Goal: Obtain resource: Obtain resource

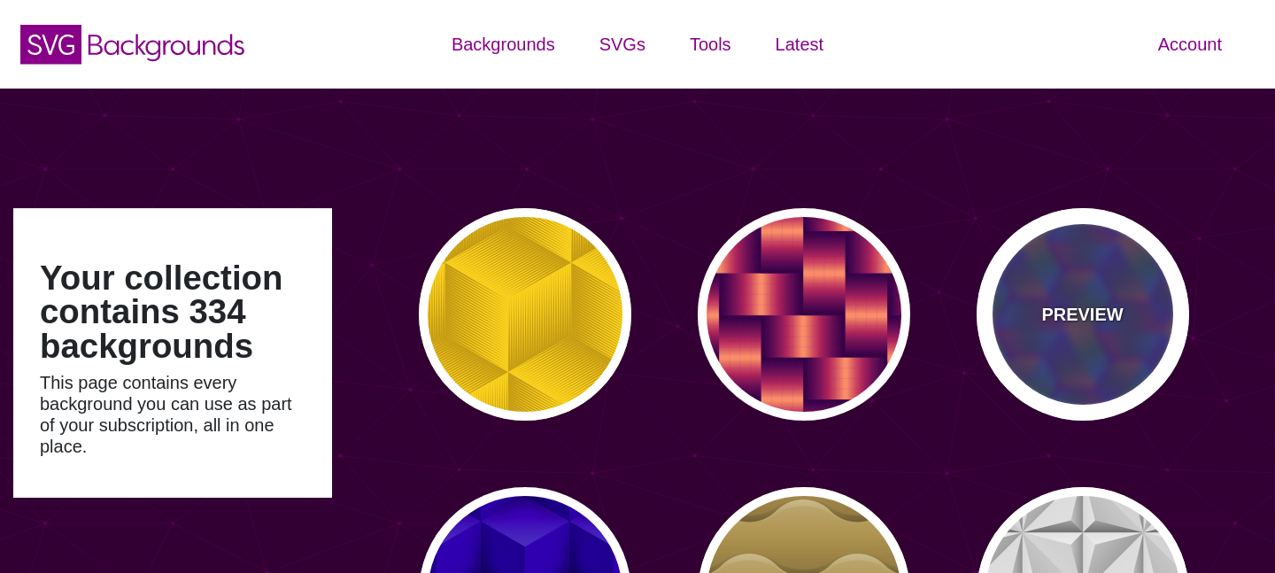
click at [1075, 331] on div "PREVIEW" at bounding box center [1082, 314] width 212 height 212
type input "#440088"
type input "#FFFF00"
type input "#00FF00"
type input "#00FFFF"
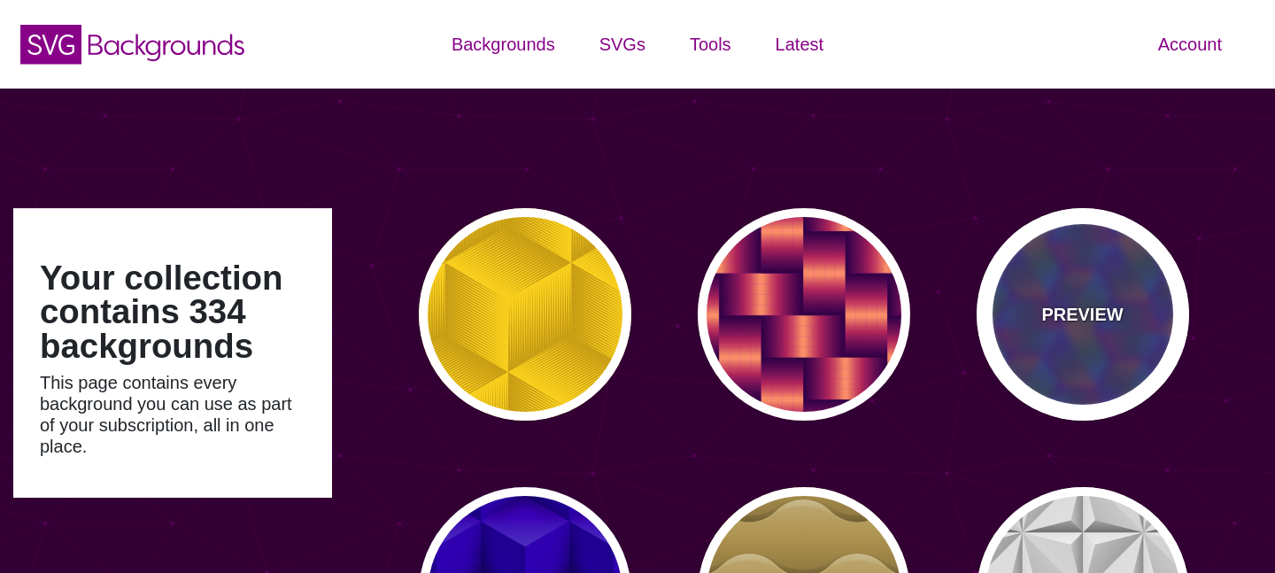
type input "0"
type input "0.5"
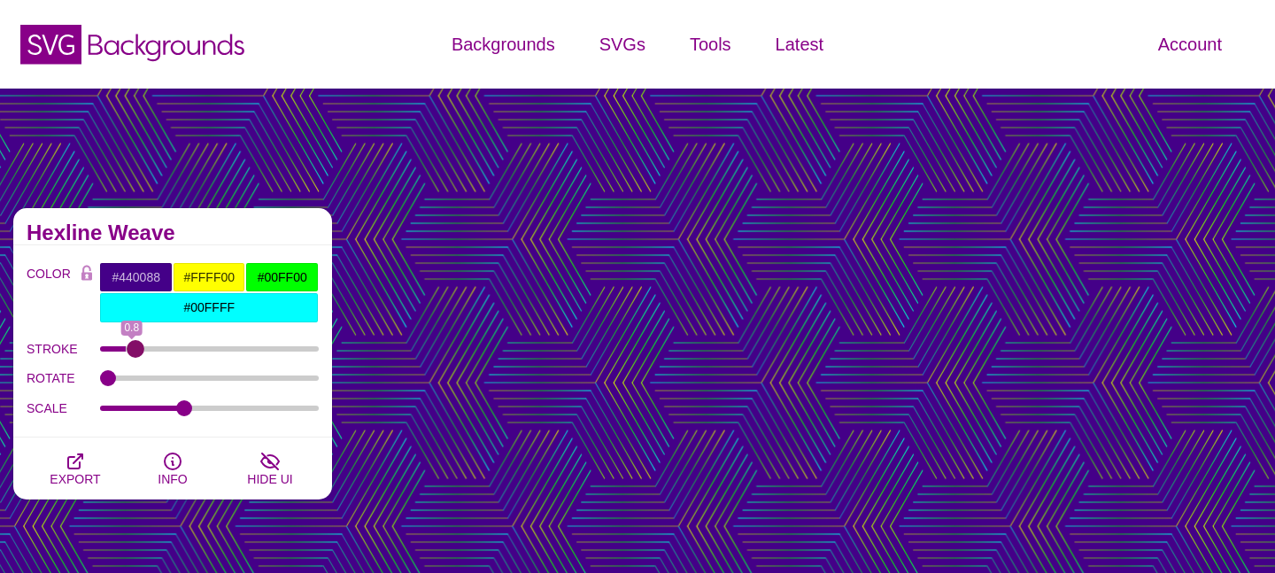
type input "1"
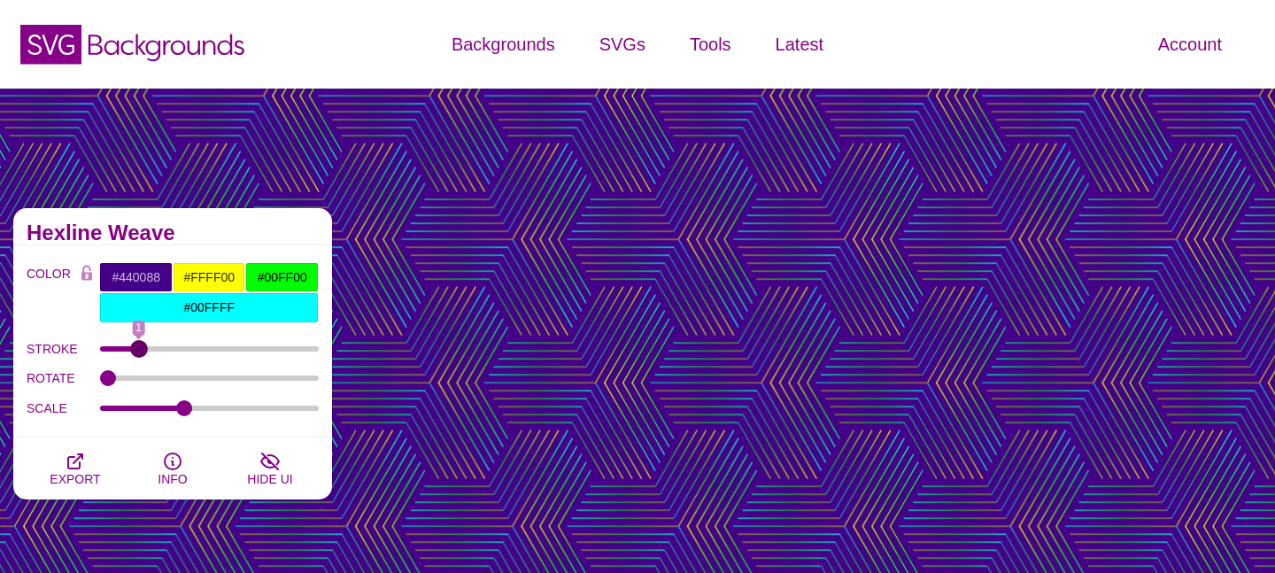
click at [137, 345] on input "STROKE" at bounding box center [210, 348] width 220 height 7
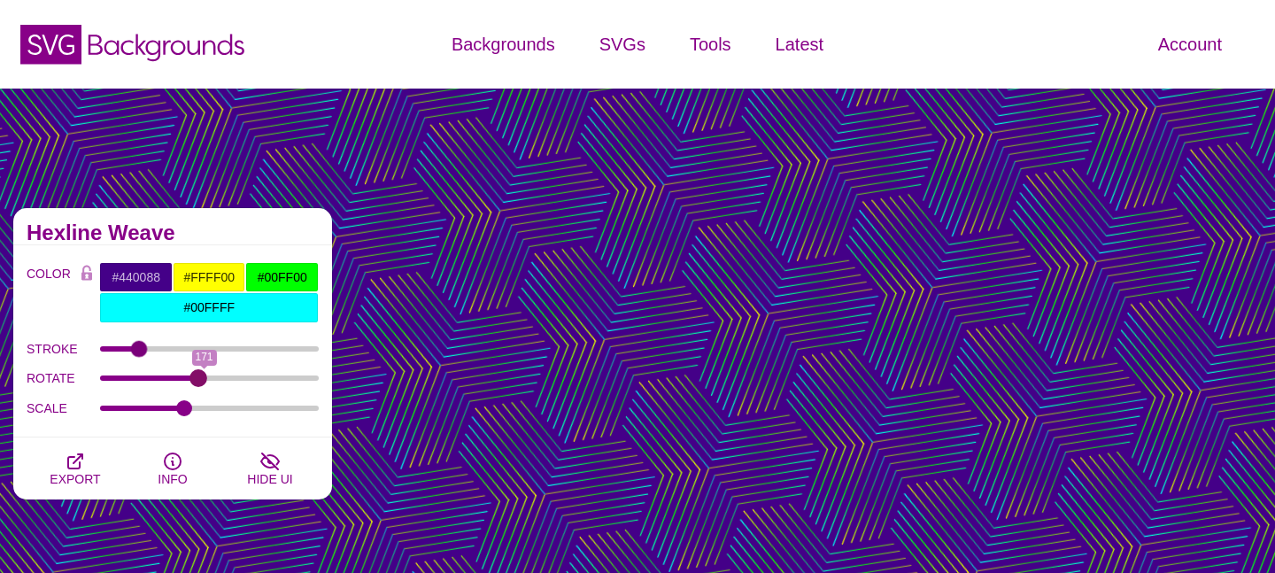
drag, startPoint x: 111, startPoint y: 375, endPoint x: 198, endPoint y: 386, distance: 88.3
type input "161"
click at [198, 381] on input "ROTATE" at bounding box center [210, 377] width 220 height 7
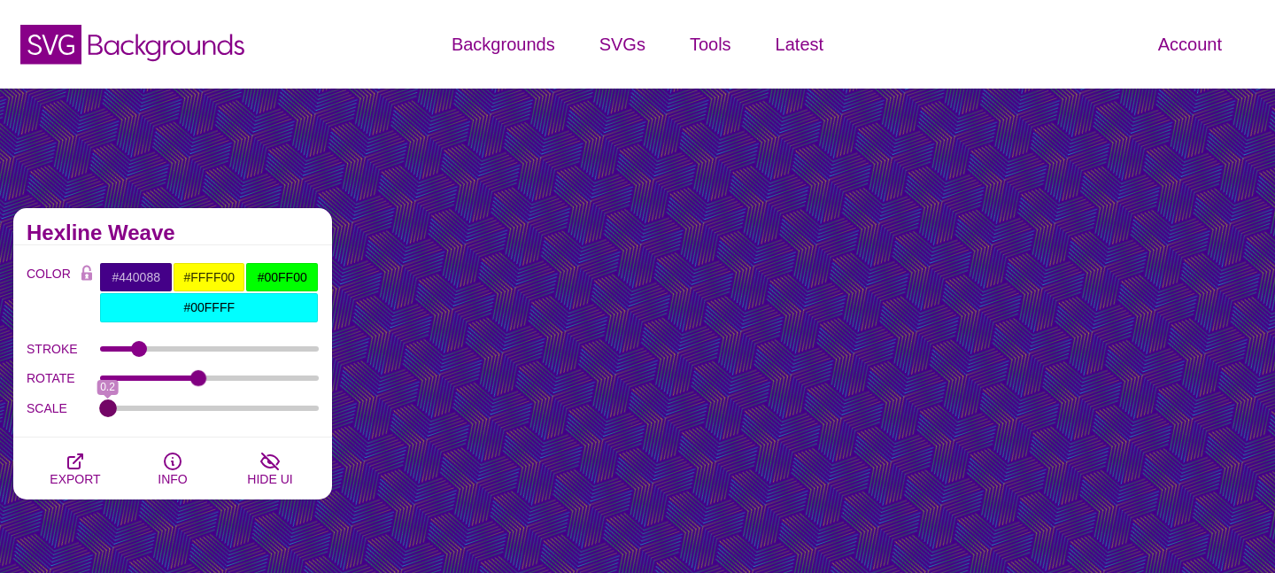
drag, startPoint x: 182, startPoint y: 408, endPoint x: 82, endPoint y: 412, distance: 100.1
type input "0.2"
click at [100, 412] on input "SCALE" at bounding box center [210, 407] width 220 height 7
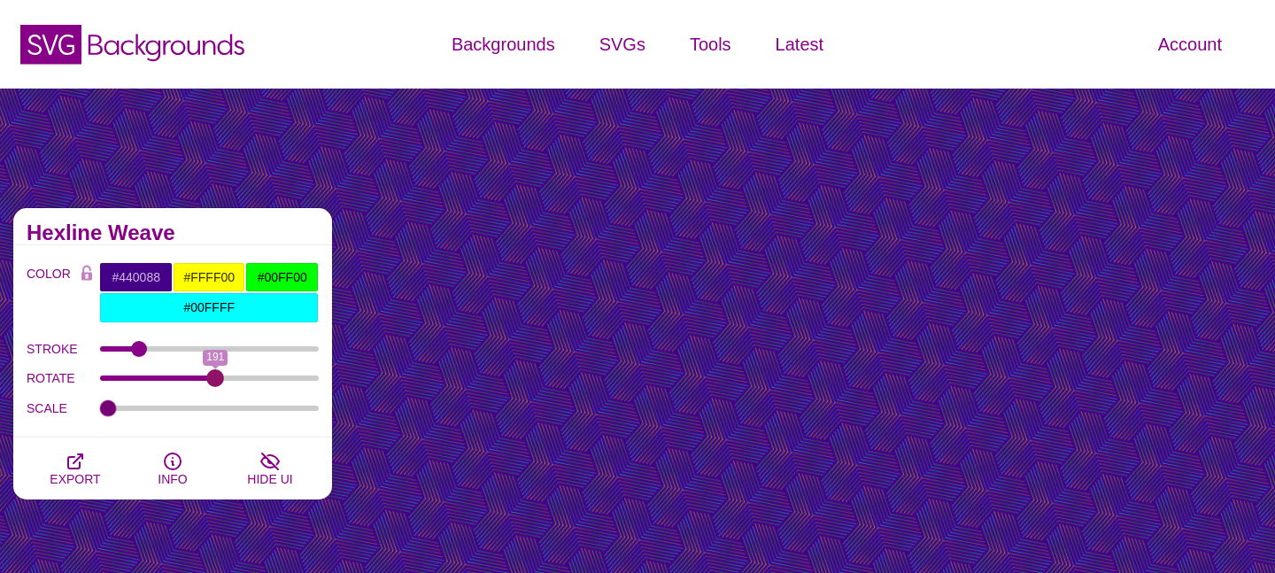
drag, startPoint x: 195, startPoint y: 376, endPoint x: 215, endPoint y: 377, distance: 20.4
type input "191"
click at [215, 377] on input "ROTATE" at bounding box center [210, 377] width 220 height 7
click at [149, 277] on input "#440088" at bounding box center [135, 277] width 73 height 30
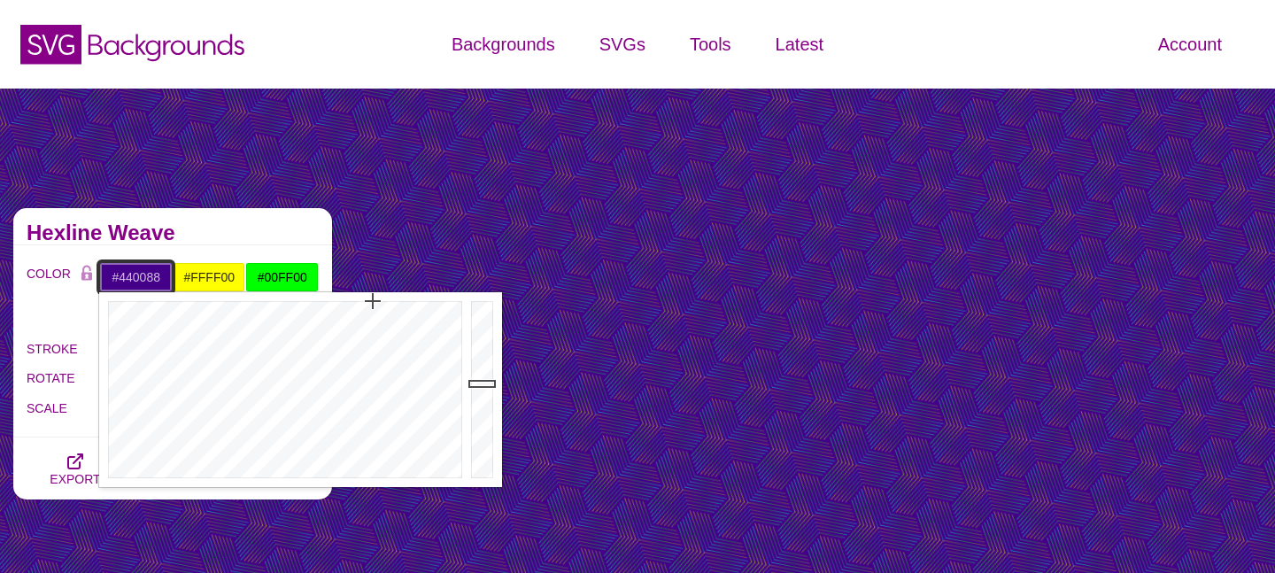
type input "#88860C"
click at [166, 317] on div at bounding box center [282, 389] width 367 height 195
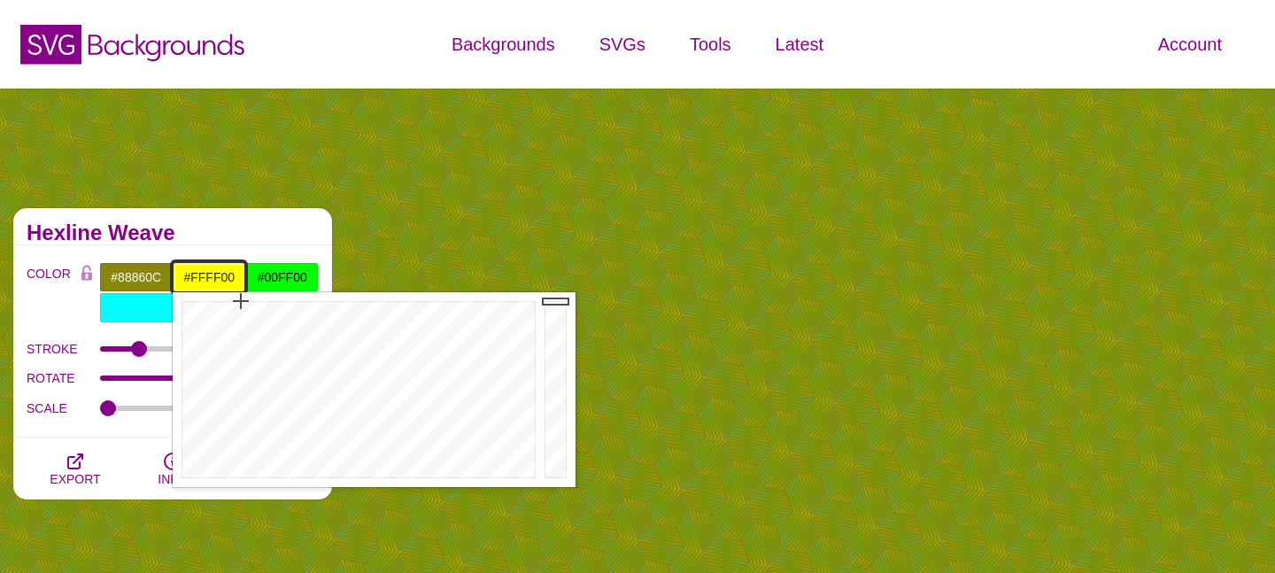
click at [220, 266] on input "#FFFF00" at bounding box center [209, 277] width 73 height 30
click at [278, 268] on input "#00FF00" at bounding box center [281, 277] width 73 height 30
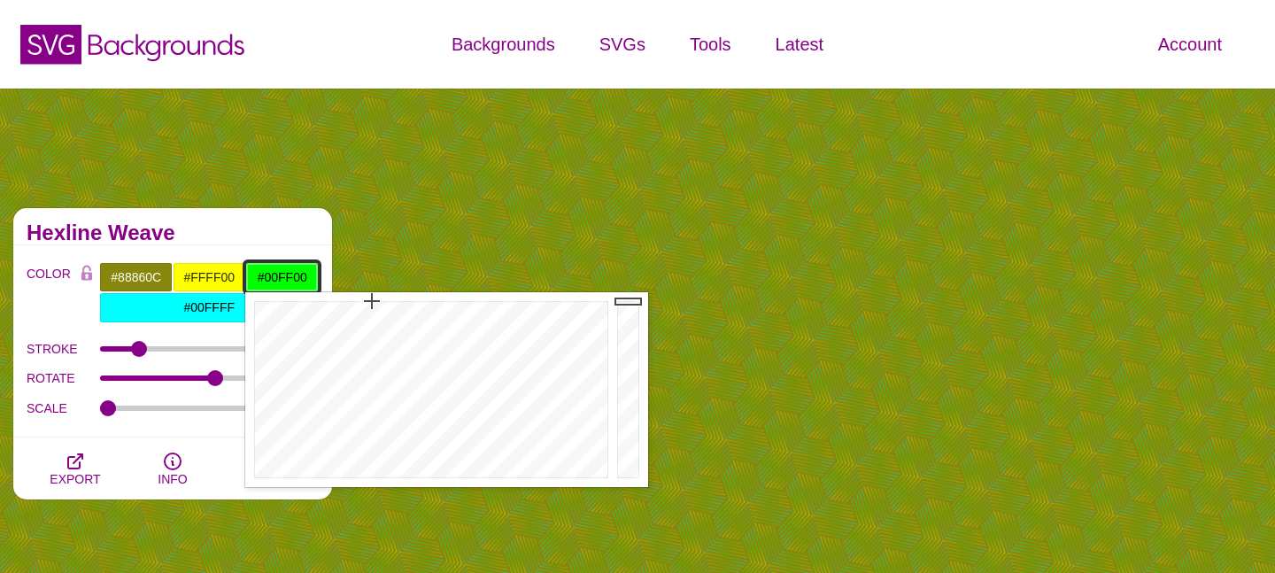
type input "#FF8C31"
click at [281, 335] on div at bounding box center [428, 389] width 367 height 195
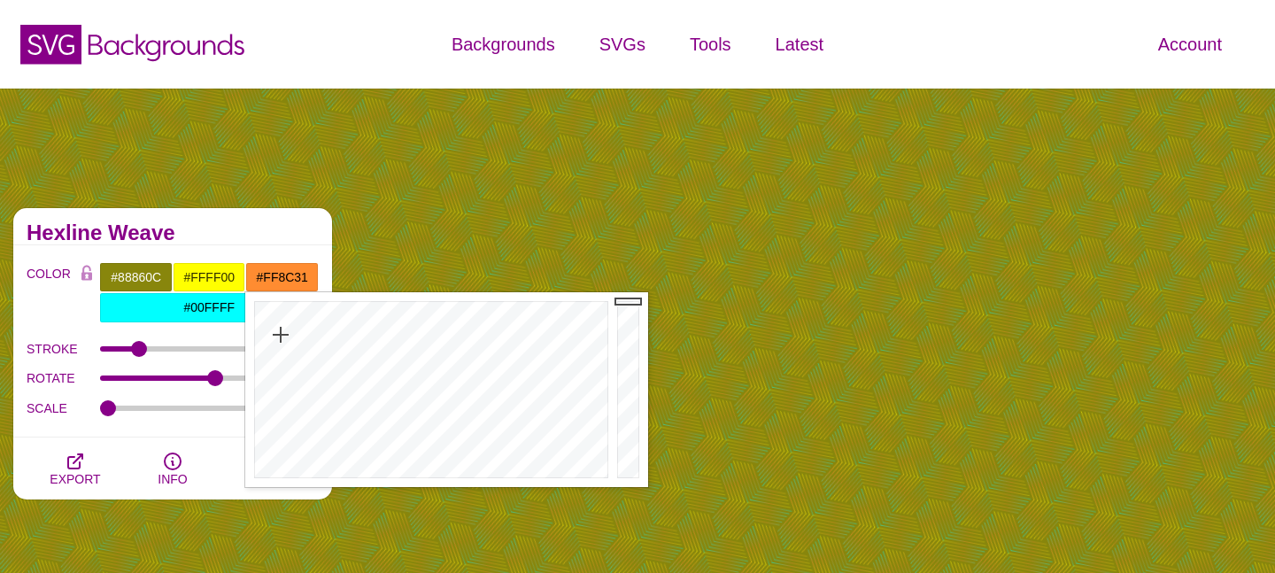
click at [579, 15] on ul "Backgrounds Categories Abstract Patterns Geometric Gradient Flat Gradient Line …" at bounding box center [637, 44] width 434 height 71
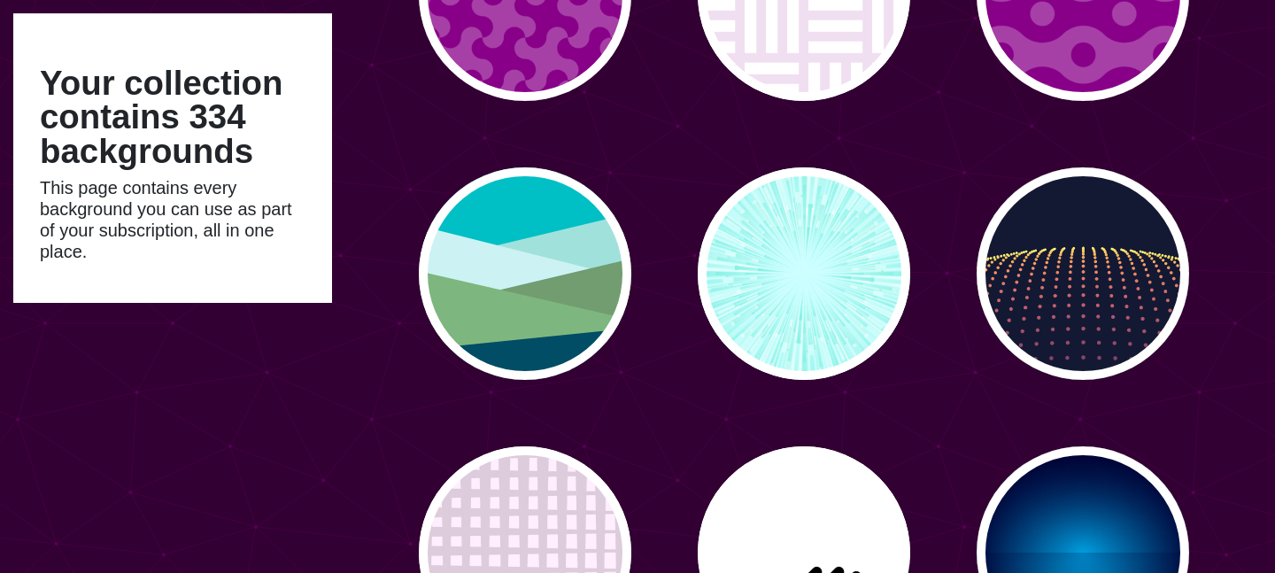
scroll to position [3396, 0]
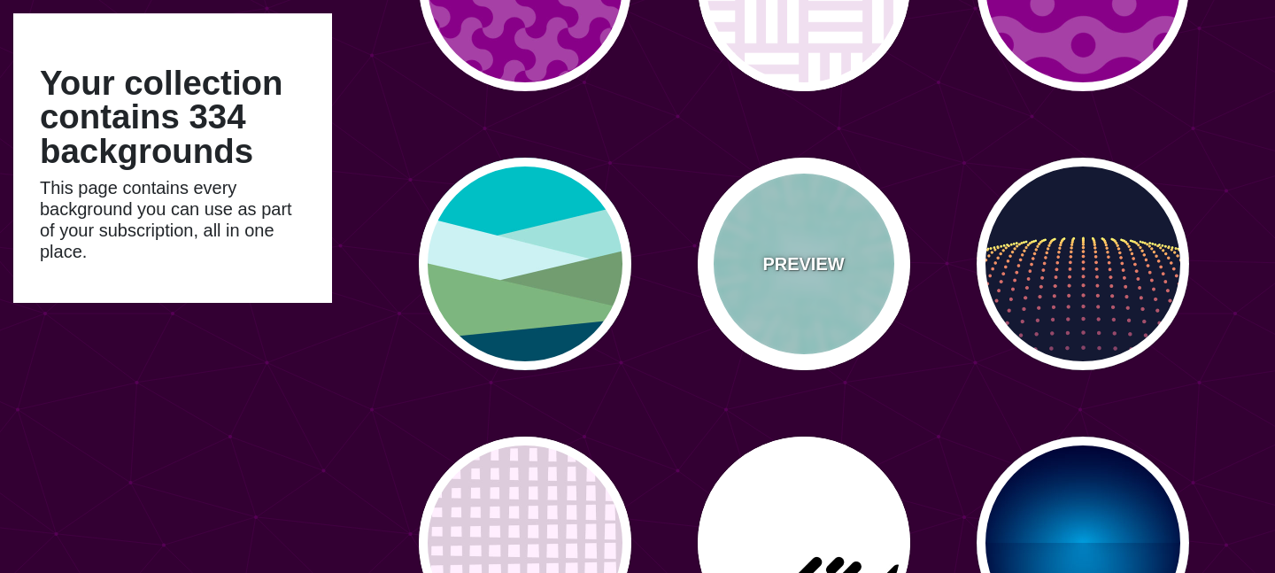
click at [758, 289] on div "PREVIEW" at bounding box center [803, 264] width 212 height 212
type input "#CCFFFF"
type input "#77EEDD"
type input "0"
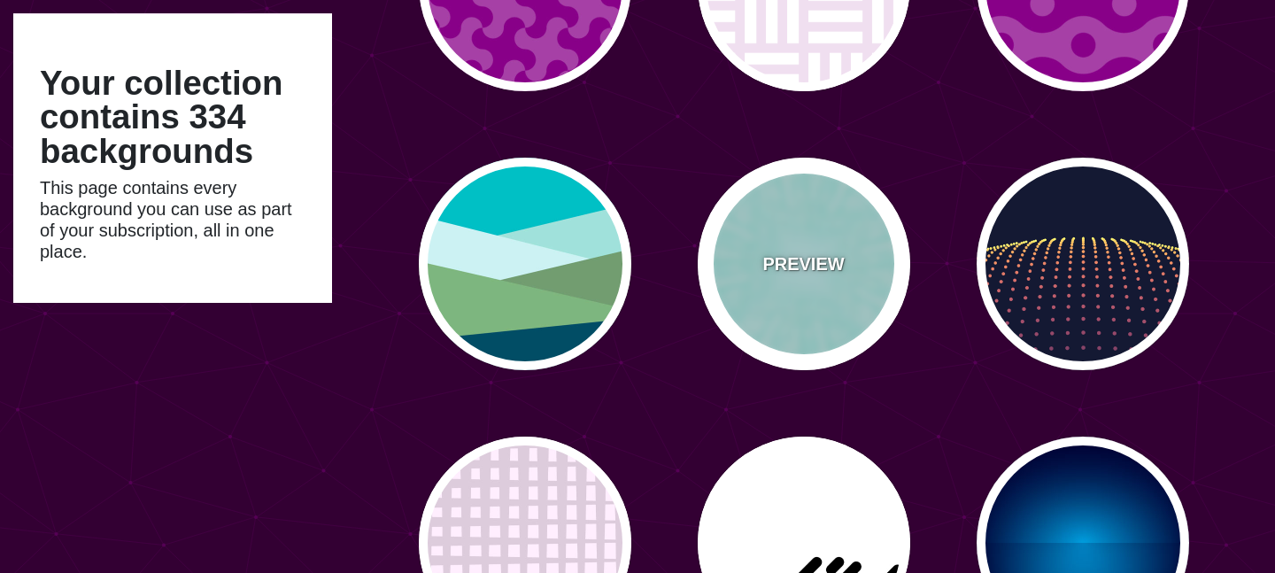
type input "0"
type input "0.5"
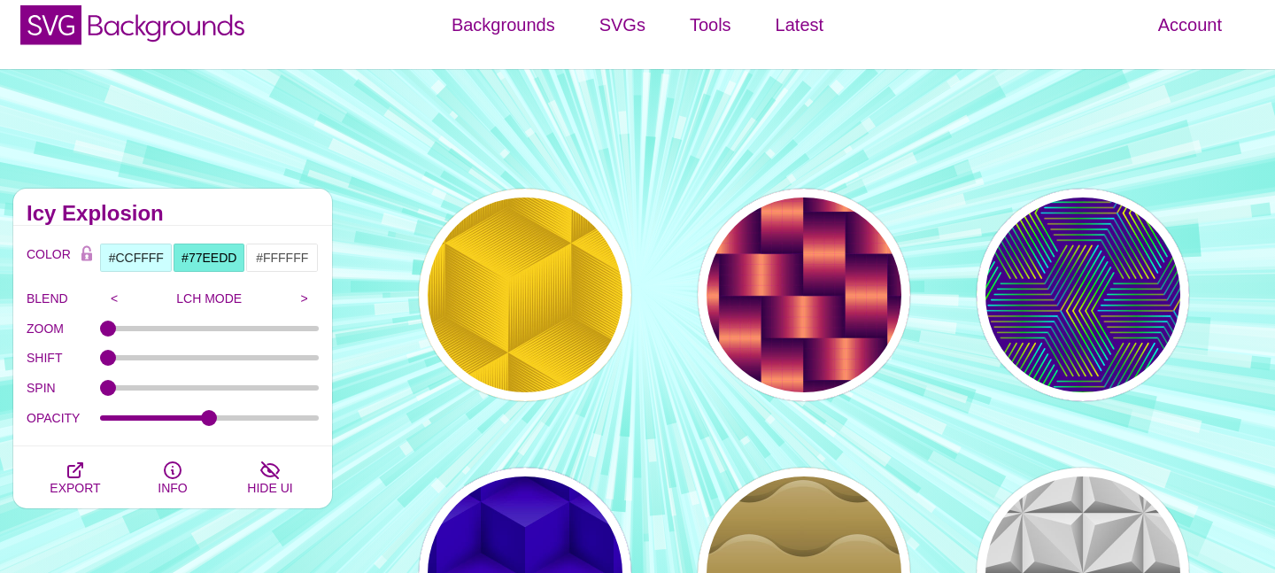
scroll to position [0, 0]
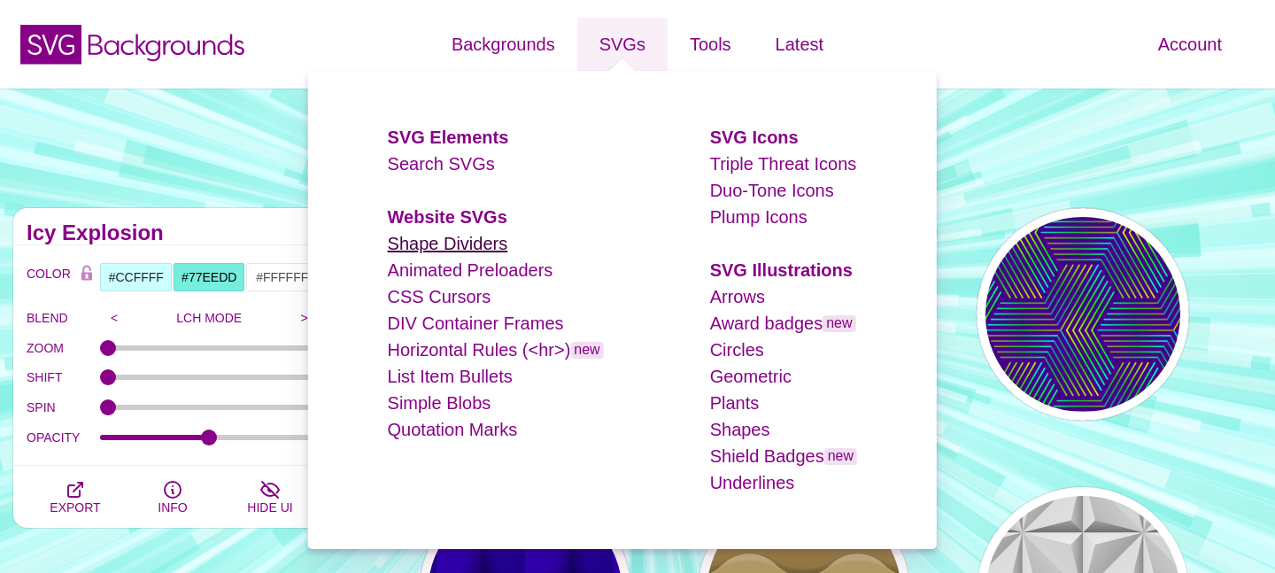
click at [484, 244] on link "Shape Dividers" at bounding box center [448, 243] width 120 height 19
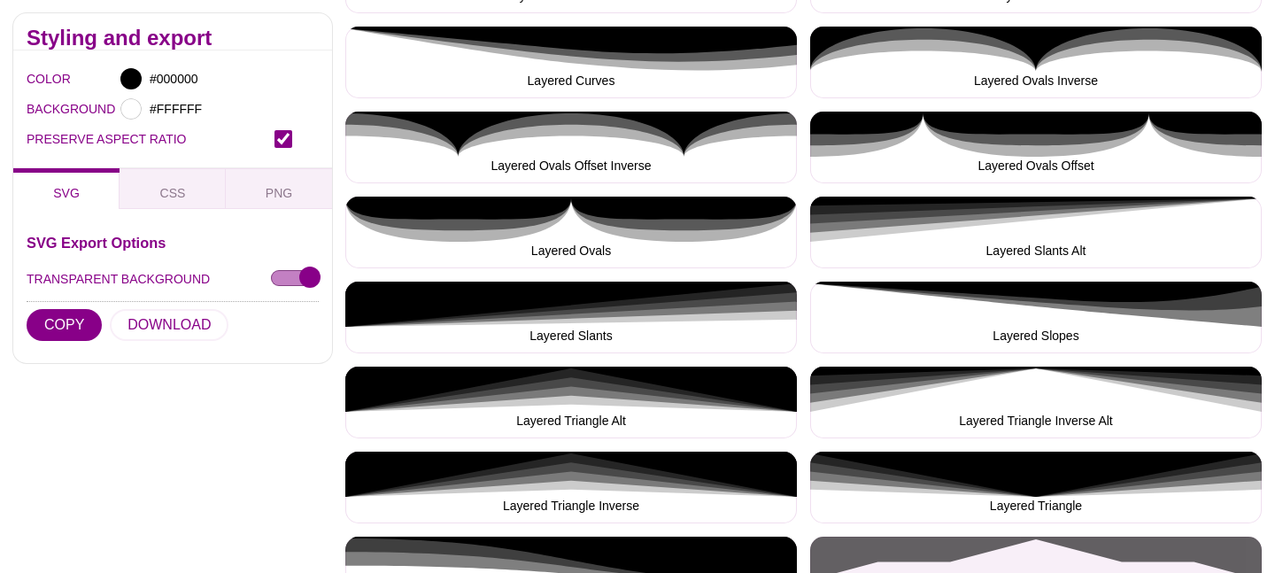
scroll to position [2417, 0]
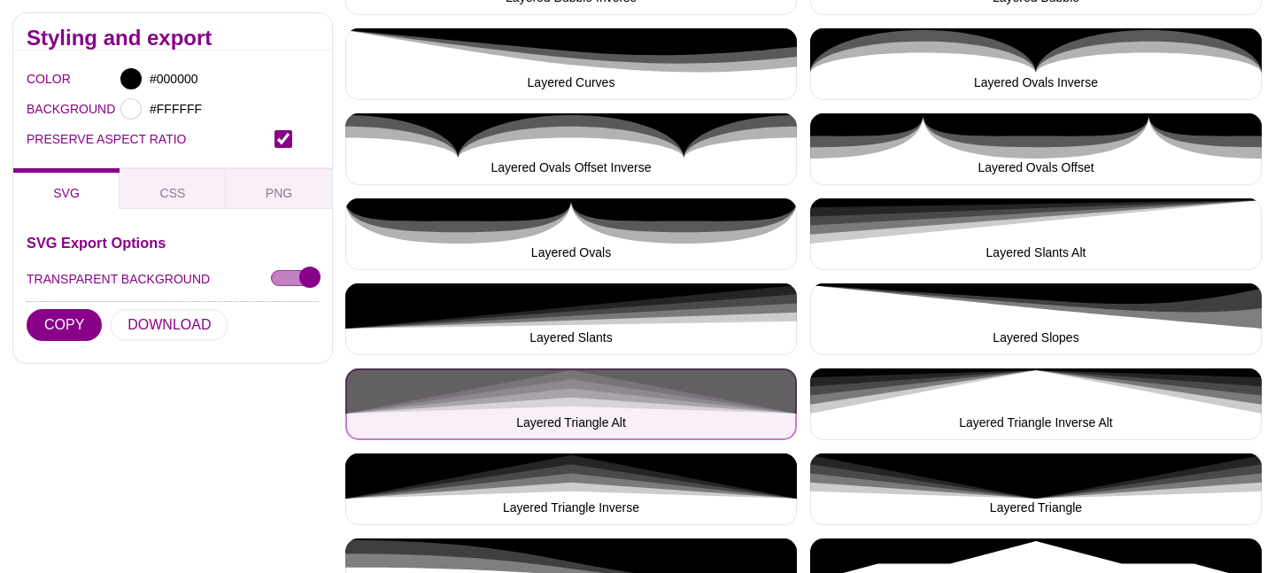
click at [580, 381] on button "Layered Triangle Alt" at bounding box center [570, 404] width 451 height 72
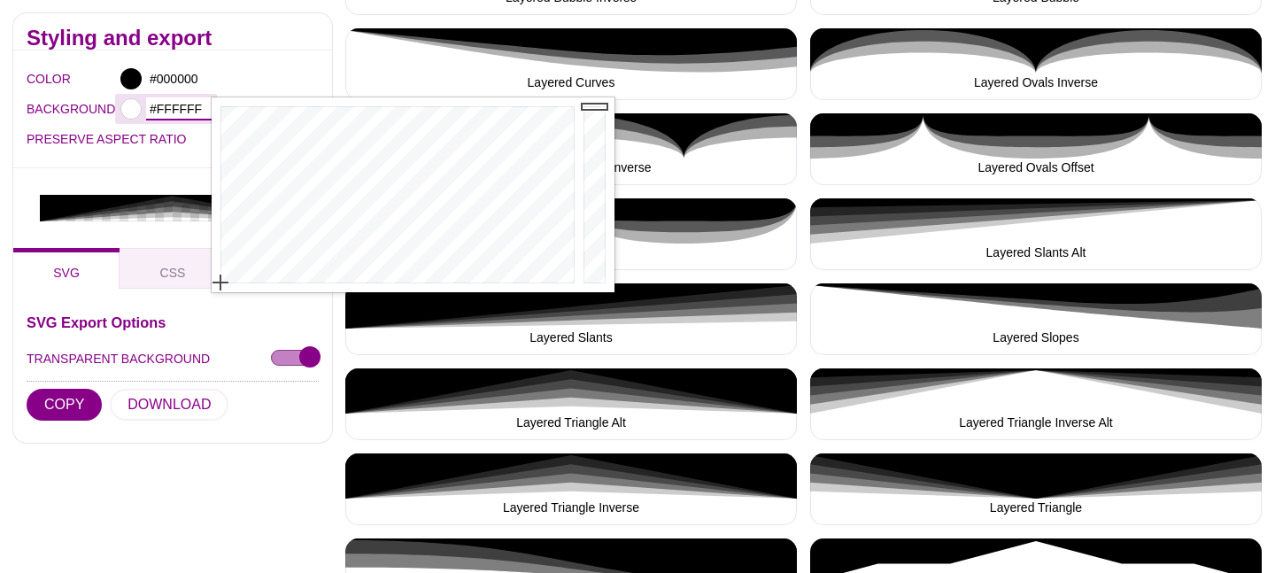
click at [181, 107] on input "#FFFFFF" at bounding box center [178, 108] width 65 height 23
type input "#"
paste input "#FAF7F2"
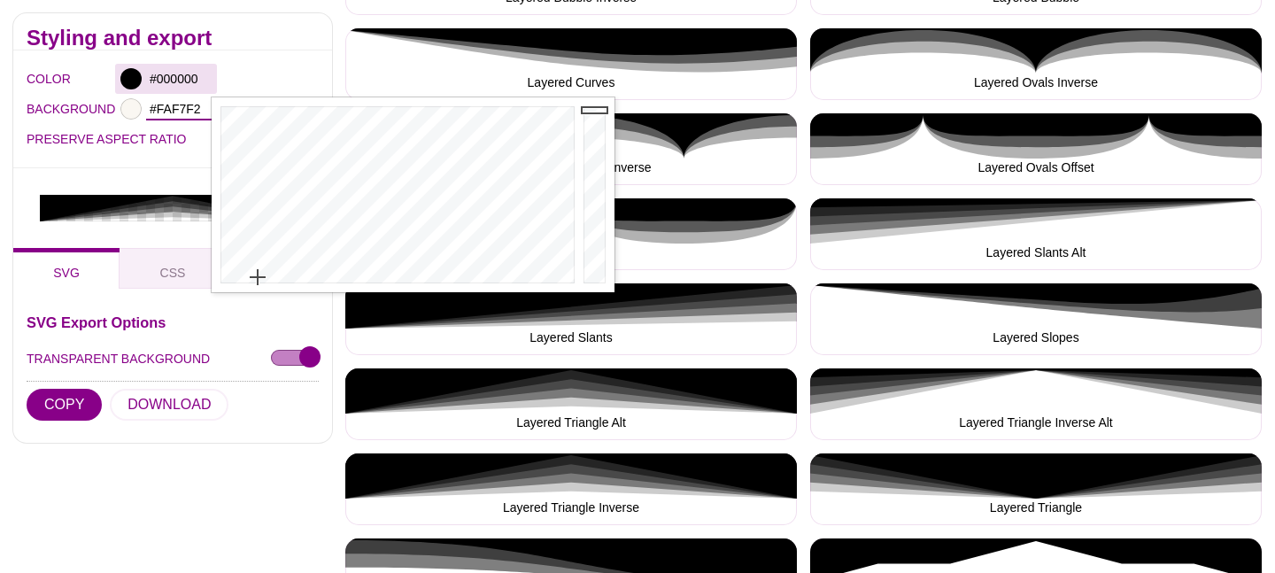
type input "#FAF7F2"
click at [185, 75] on input "#000000" at bounding box center [178, 78] width 65 height 23
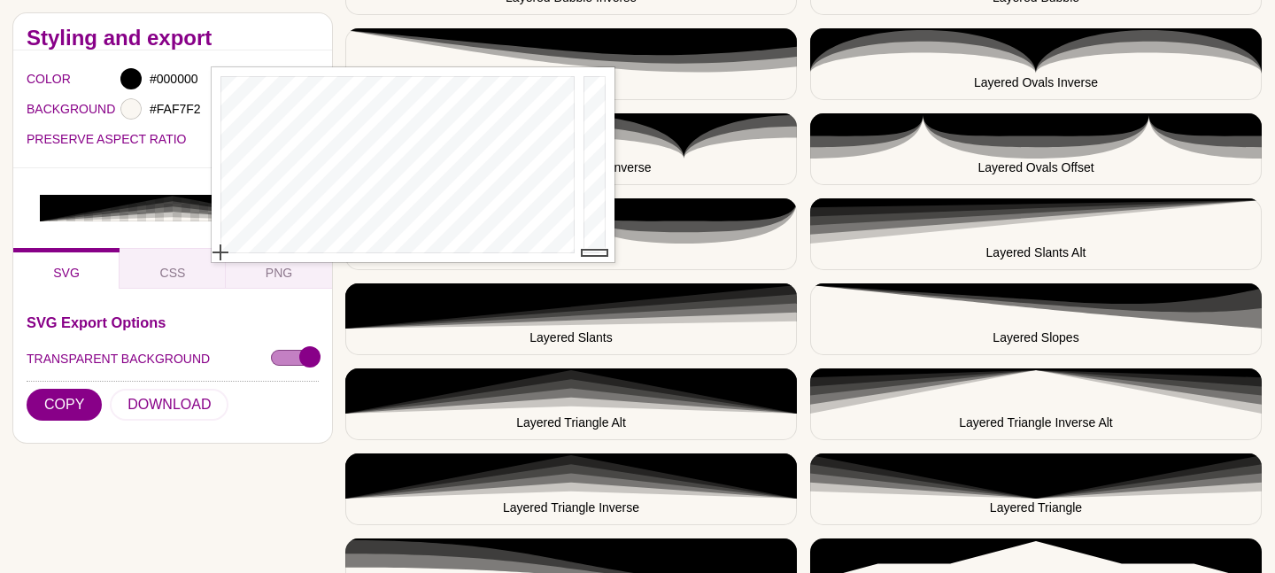
click at [162, 158] on div "COLOR #000000 BACKGROUND #FAF7F2 PRESERVE ASPECT RATIO" at bounding box center [172, 109] width 319 height 118
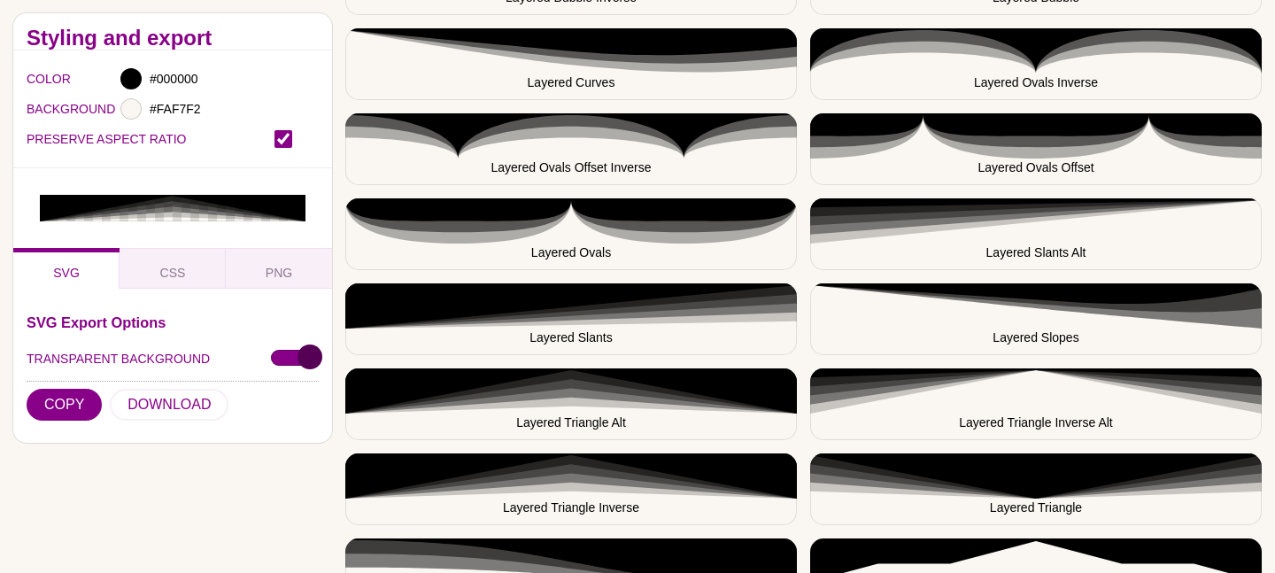
click at [293, 354] on input "TRANSPARENT BACKGROUND" at bounding box center [295, 358] width 48 height 19
checkbox input "false"
click at [152, 401] on button "DOWNLOAD" at bounding box center [169, 405] width 119 height 32
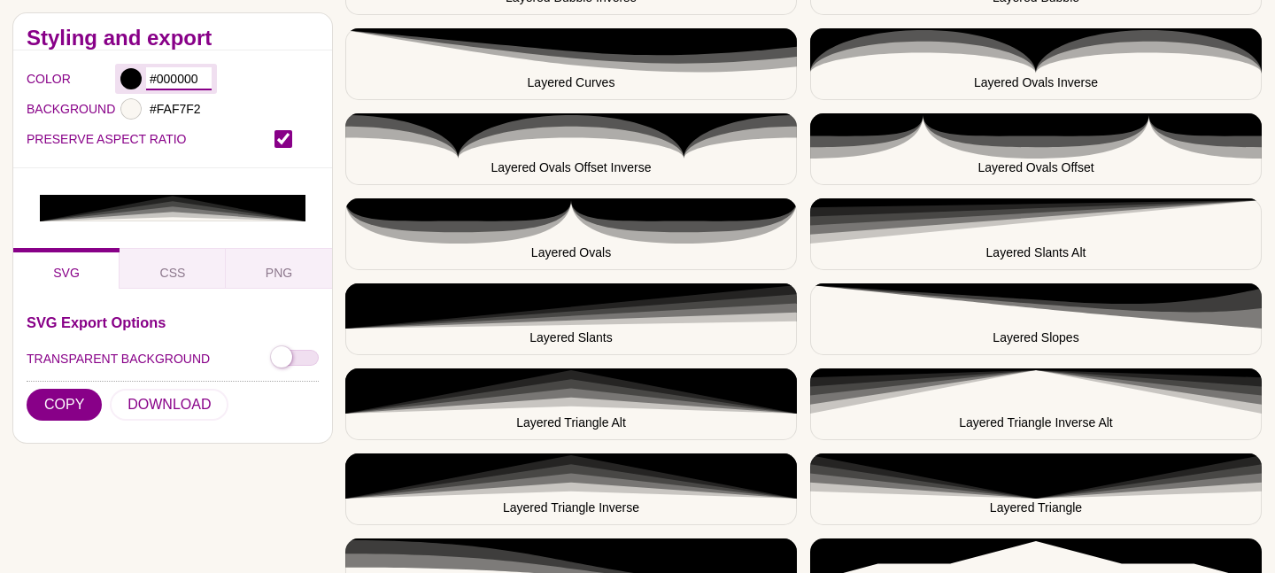
click at [164, 74] on input "#000000" at bounding box center [178, 78] width 65 height 23
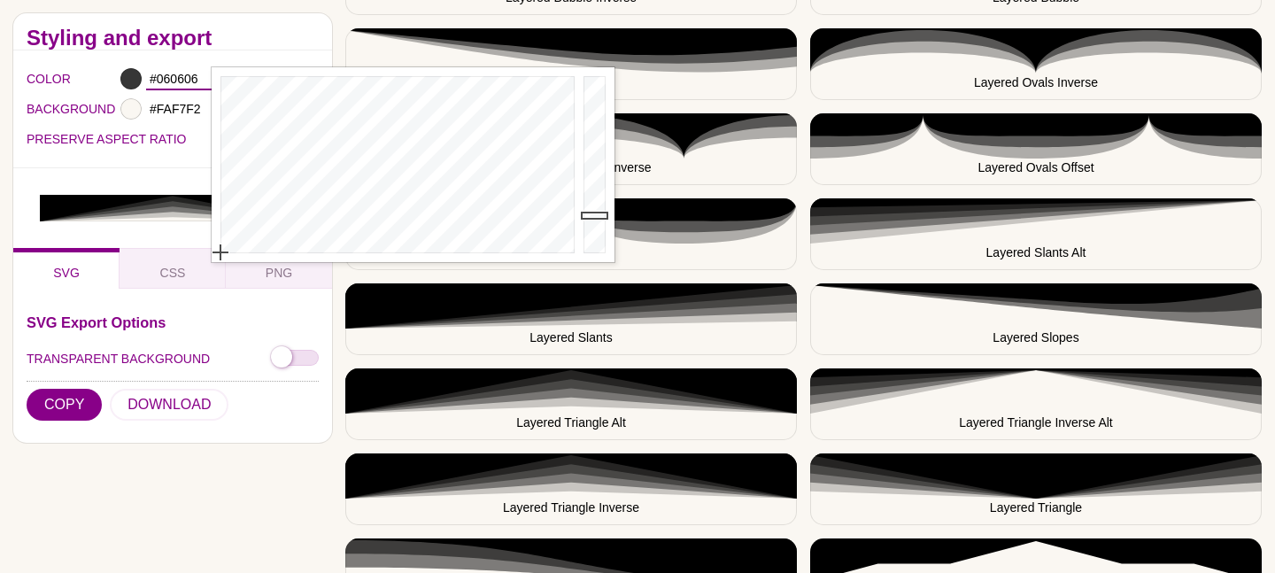
type input "#000000"
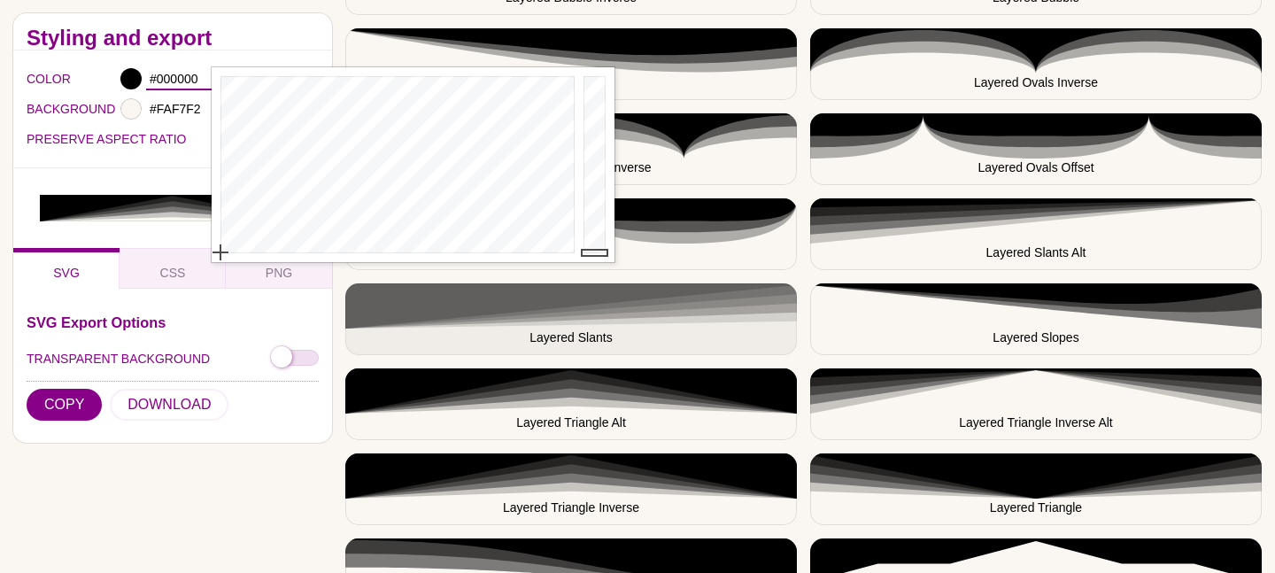
drag, startPoint x: 598, startPoint y: 250, endPoint x: 589, endPoint y: 284, distance: 34.8
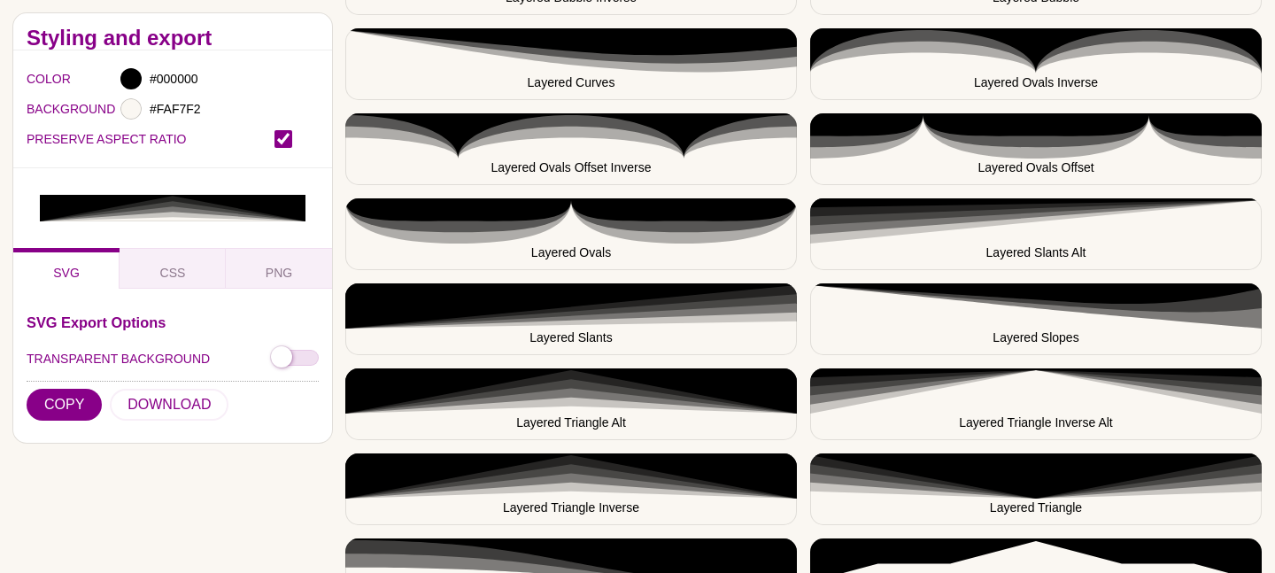
click at [119, 172] on div at bounding box center [172, 208] width 319 height 80
click at [297, 363] on input "TRANSPARENT BACKGROUND" at bounding box center [295, 358] width 48 height 19
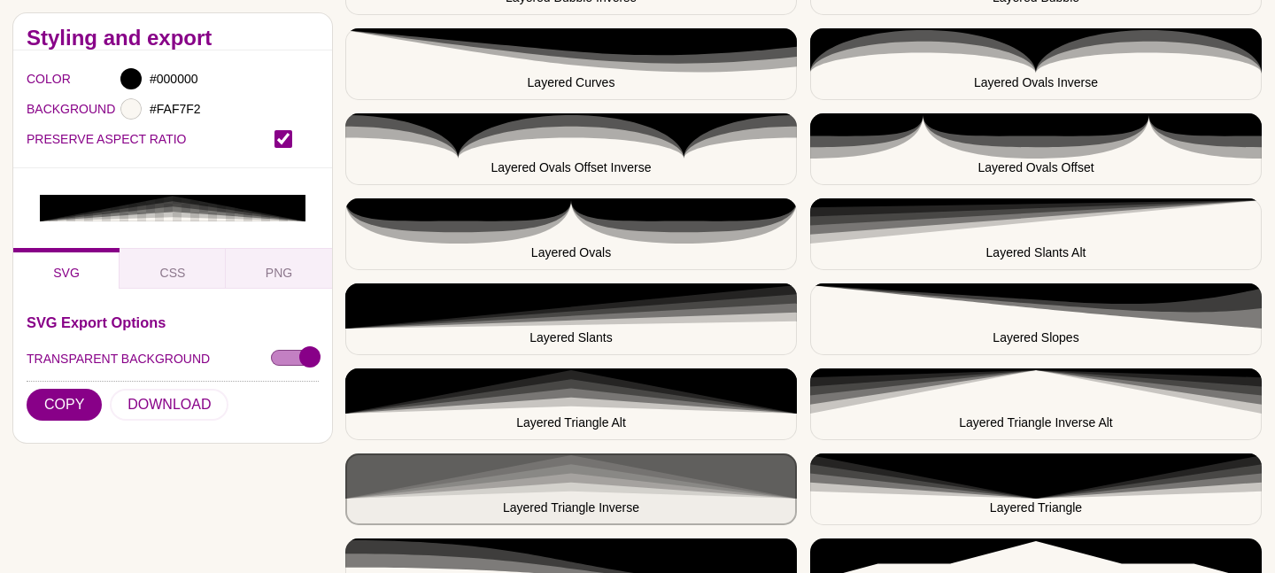
click at [607, 474] on button "Layered Triangle Inverse" at bounding box center [570, 489] width 451 height 72
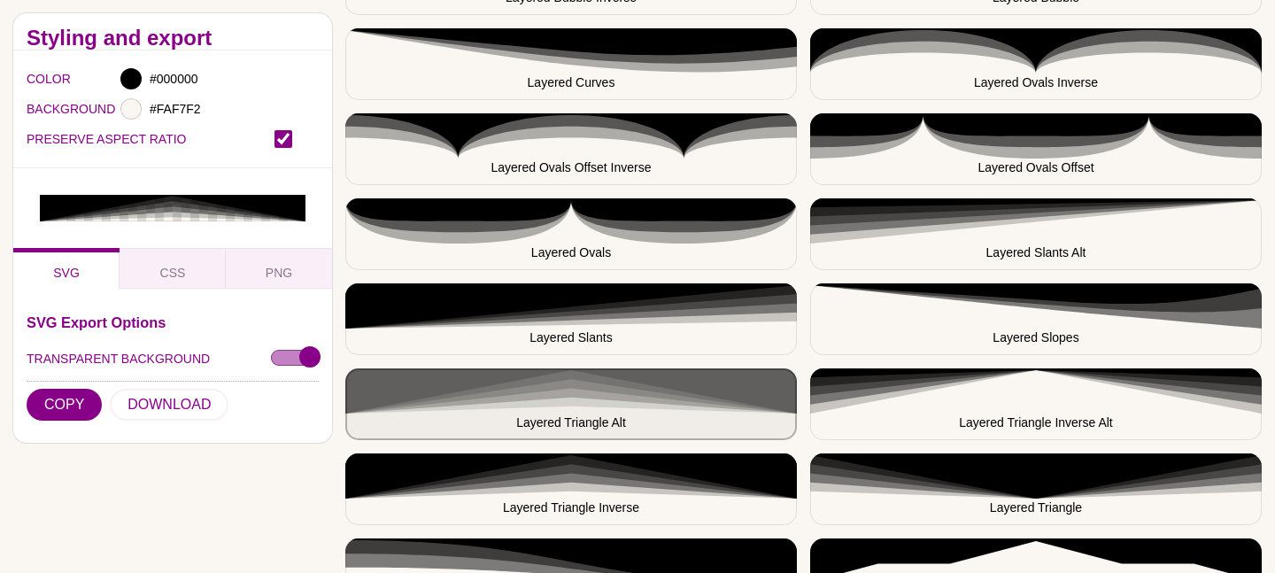
click at [582, 401] on button "Layered Triangle Alt" at bounding box center [570, 404] width 451 height 72
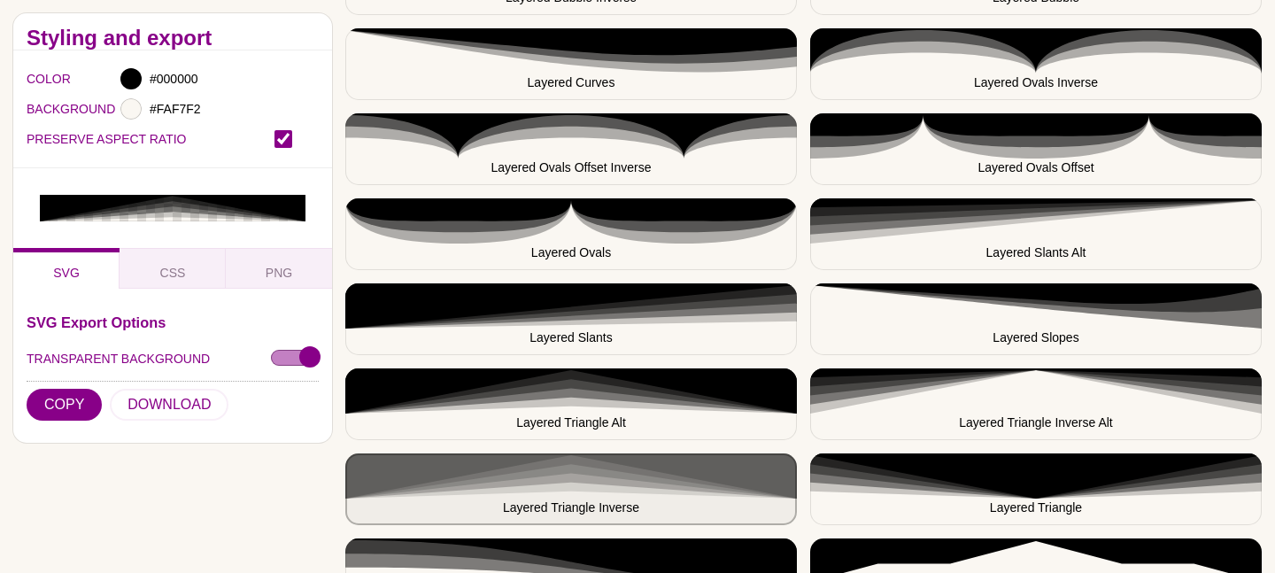
click at [568, 458] on button "Layered Triangle Inverse" at bounding box center [570, 489] width 451 height 72
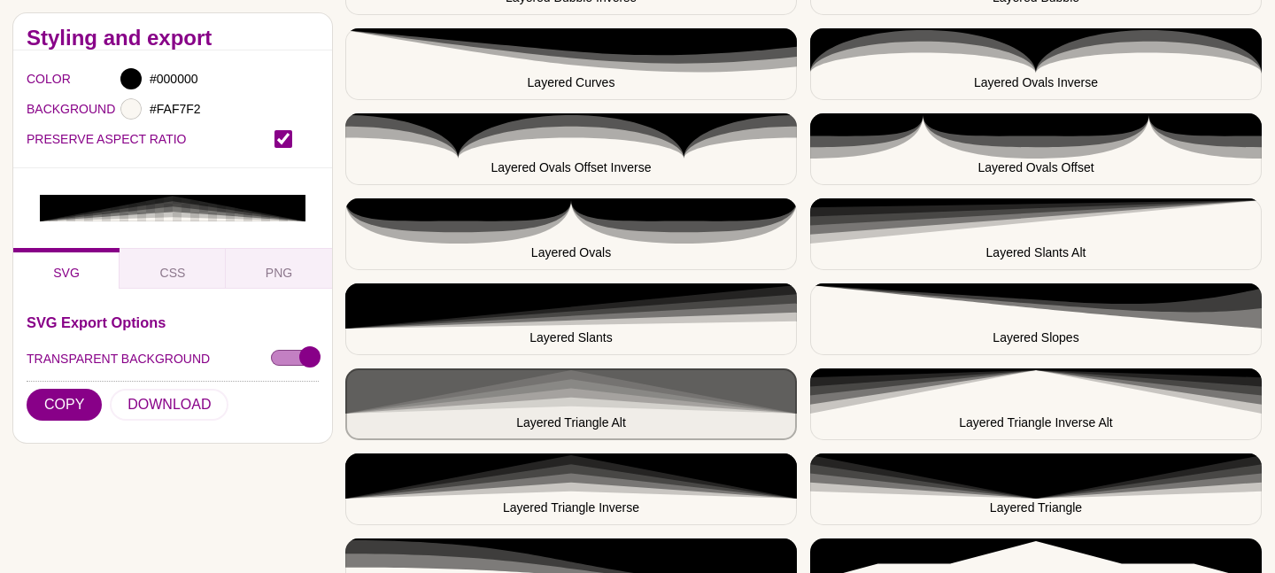
click at [708, 402] on button "Layered Triangle Alt" at bounding box center [570, 404] width 451 height 72
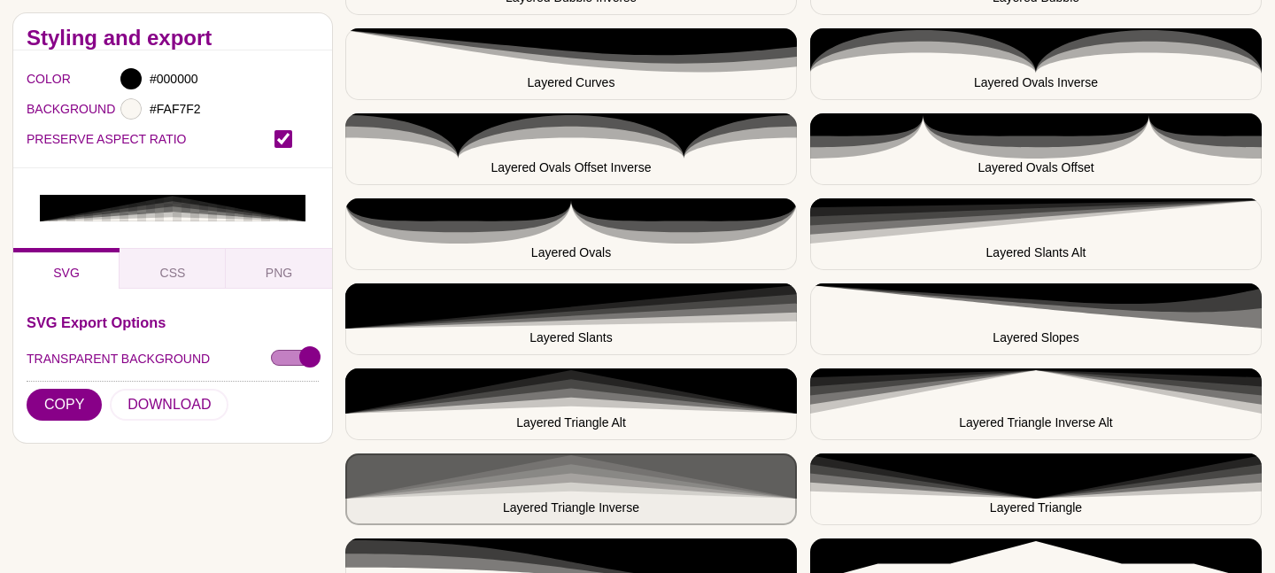
click at [658, 469] on button "Layered Triangle Inverse" at bounding box center [570, 489] width 451 height 72
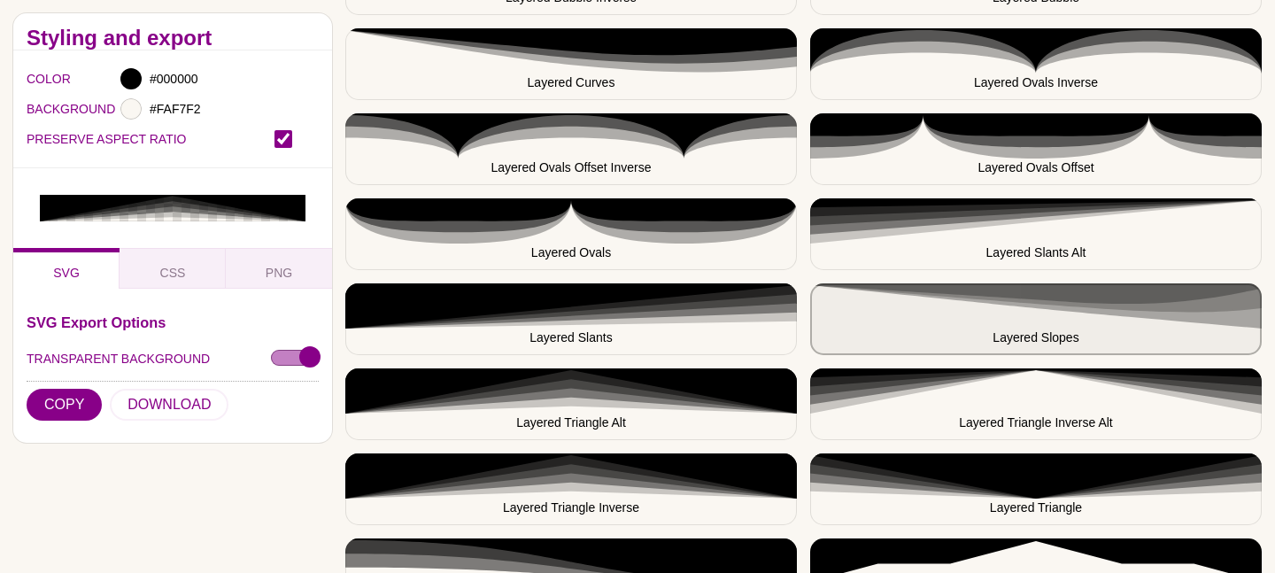
click at [968, 296] on button "Layered Slopes" at bounding box center [1035, 319] width 451 height 72
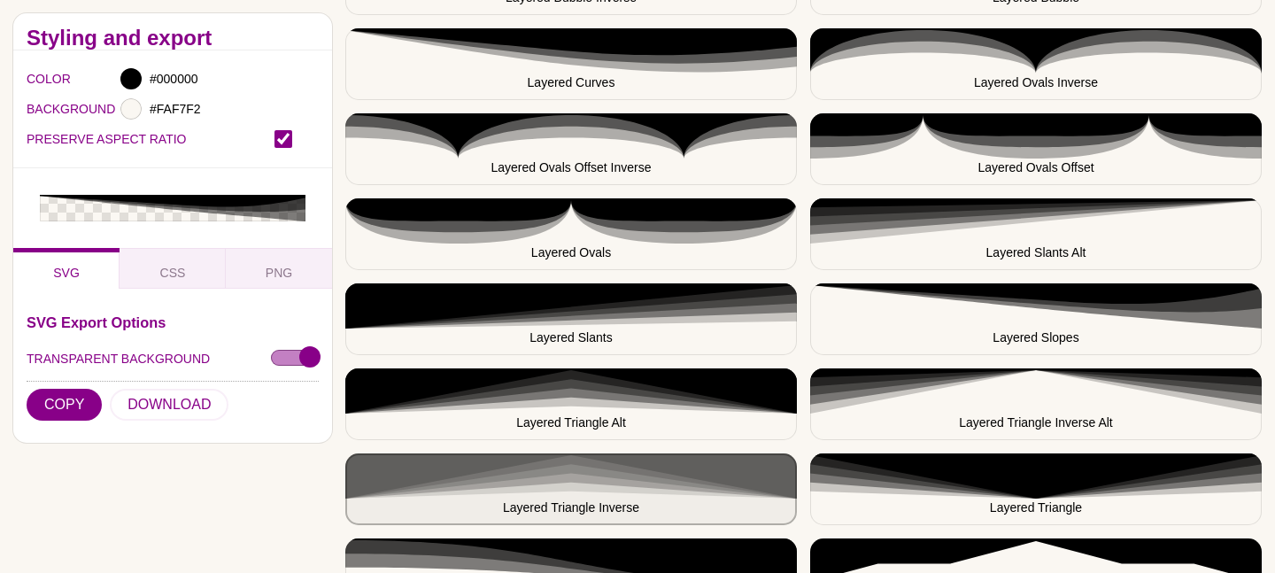
click at [643, 485] on button "Layered Triangle Inverse" at bounding box center [570, 489] width 451 height 72
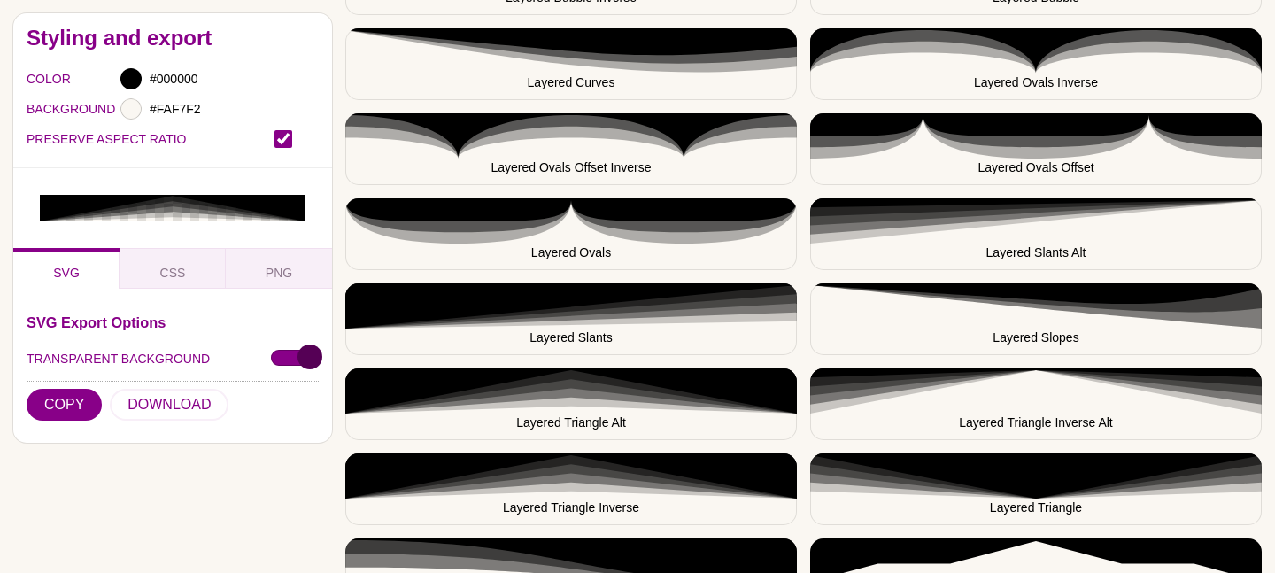
click at [291, 352] on input "TRANSPARENT BACKGROUND" at bounding box center [295, 358] width 48 height 19
click at [62, 411] on button "COPY" at bounding box center [64, 405] width 75 height 32
click at [297, 358] on input "TRANSPARENT BACKGROUND" at bounding box center [295, 358] width 48 height 19
checkbox input "false"
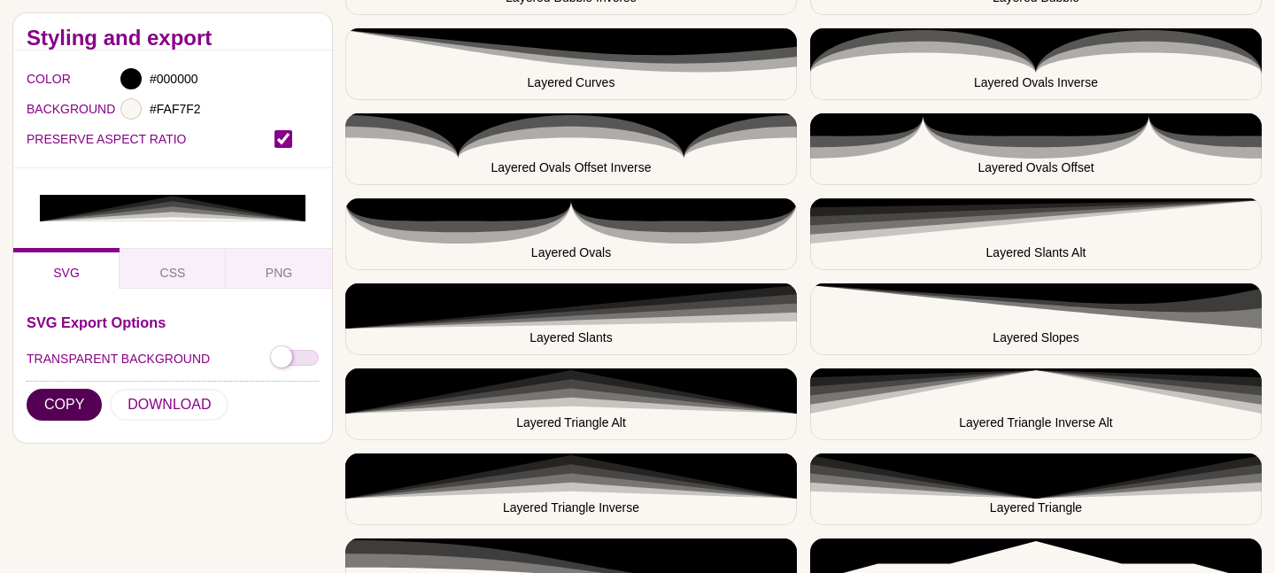
click at [66, 409] on button "COPY" at bounding box center [64, 405] width 75 height 32
